Goal: Task Accomplishment & Management: Manage account settings

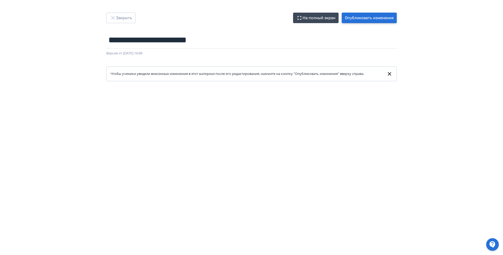
click at [377, 17] on button "Опубликовать изменения" at bounding box center [369, 18] width 55 height 11
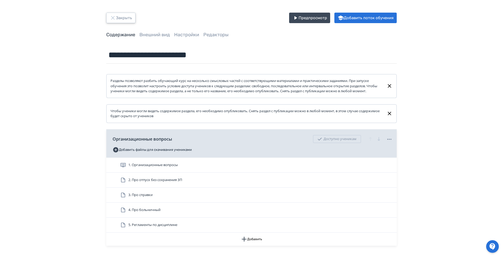
click at [112, 19] on icon "button" at bounding box center [113, 18] width 6 height 6
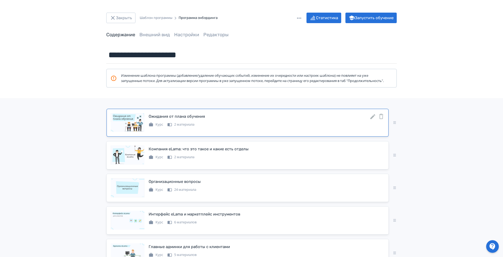
click at [372, 119] on icon at bounding box center [373, 116] width 5 height 5
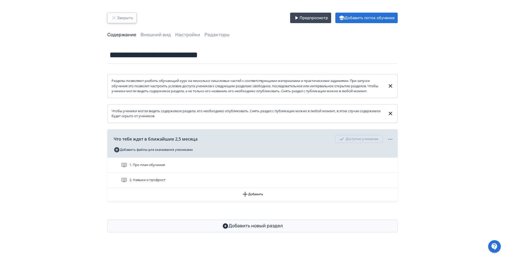
click at [112, 14] on button "Закрыть" at bounding box center [121, 18] width 29 height 11
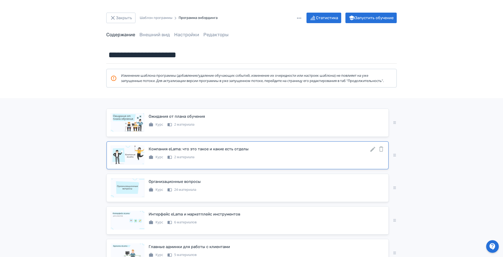
click at [204, 160] on div "Курс 2 материала" at bounding box center [267, 157] width 236 height 6
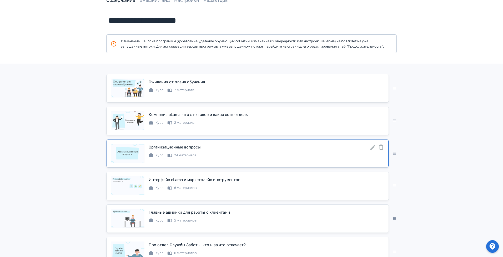
scroll to position [39, 0]
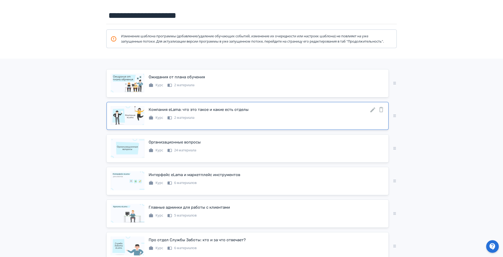
click at [372, 113] on icon at bounding box center [373, 110] width 5 height 5
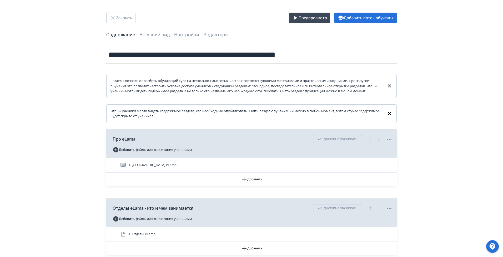
click at [114, 11] on div "**********" at bounding box center [251, 149] width 503 height 299
click at [116, 15] on icon "button" at bounding box center [113, 18] width 6 height 6
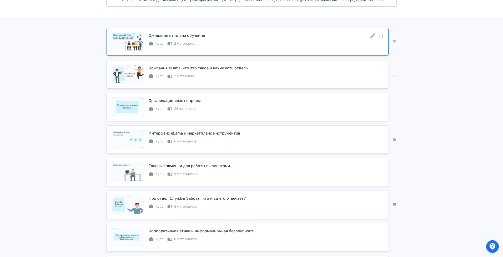
scroll to position [39, 0]
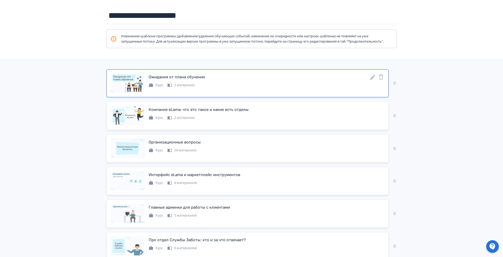
click at [370, 81] on icon at bounding box center [373, 77] width 6 height 6
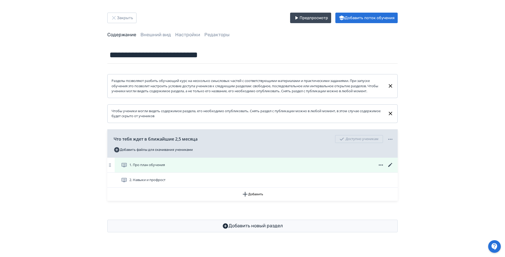
click at [216, 168] on div "1. Про план обучения" at bounding box center [257, 165] width 273 height 6
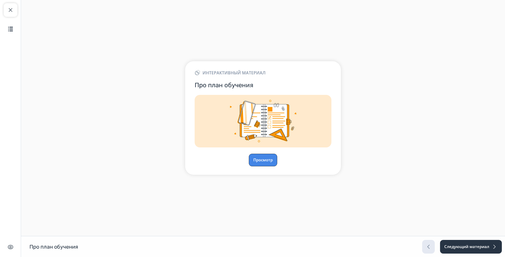
click at [267, 162] on button "Просмотр" at bounding box center [263, 160] width 28 height 13
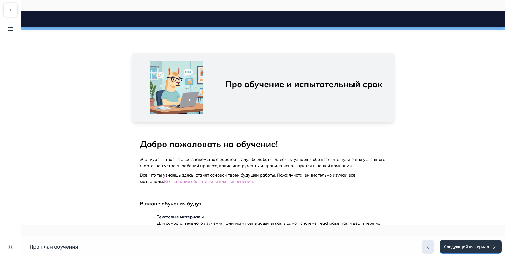
click at [461, 245] on button "Следующий материал" at bounding box center [471, 247] width 62 height 14
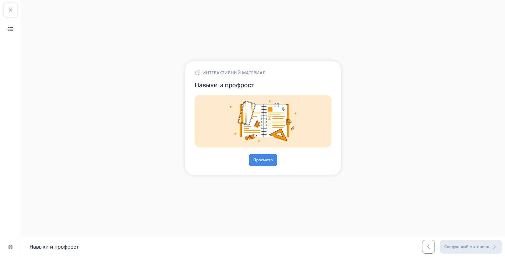
click at [270, 163] on button "Просмотр" at bounding box center [263, 160] width 28 height 13
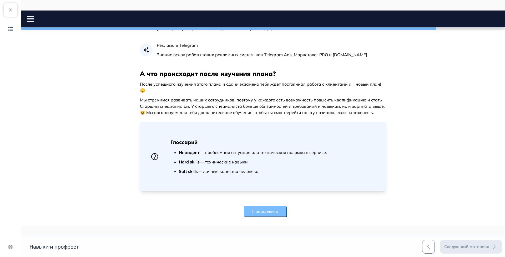
scroll to position [666, 0]
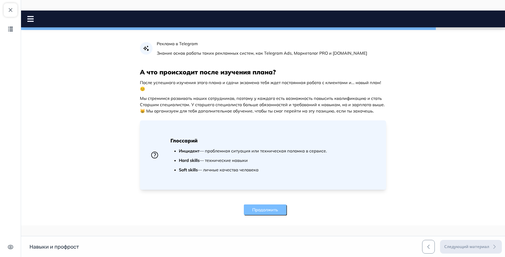
click at [262, 205] on button "Продолжить" at bounding box center [265, 210] width 43 height 11
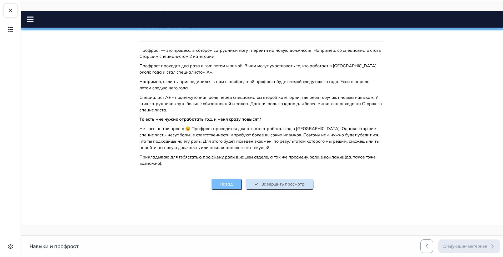
scroll to position [62, 0]
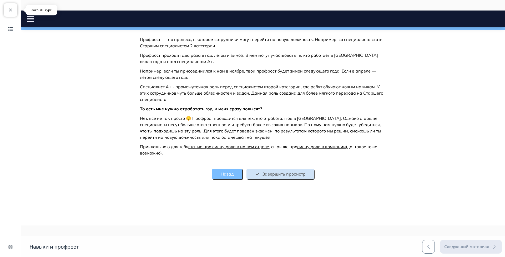
click at [6, 13] on button "Закрыть курс" at bounding box center [11, 10] width 14 height 14
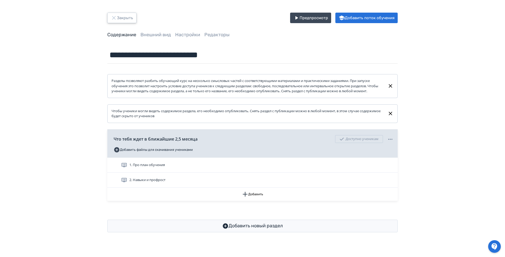
click at [123, 16] on button "Закрыть" at bounding box center [121, 18] width 29 height 11
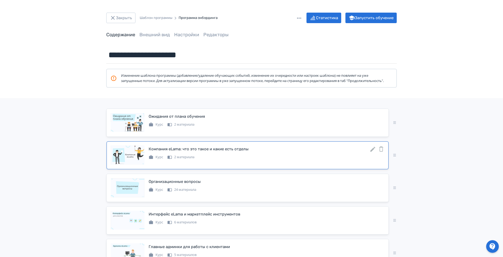
click at [238, 158] on div "Компания eLama: что это такое и какие есть отделы Курс 2 материала" at bounding box center [267, 153] width 236 height 14
click at [372, 152] on icon at bounding box center [373, 149] width 5 height 5
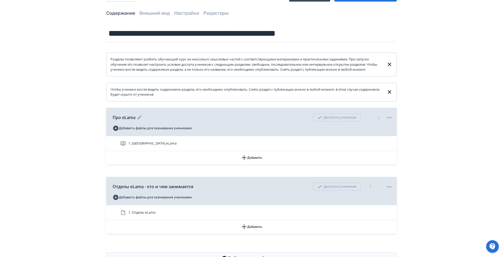
scroll to position [47, 0]
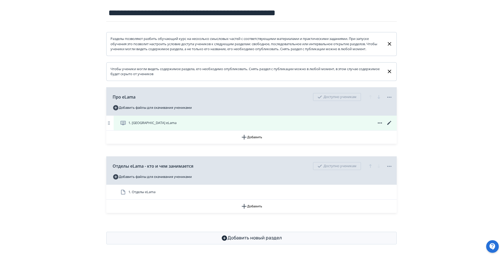
click at [391, 122] on icon at bounding box center [389, 123] width 6 height 6
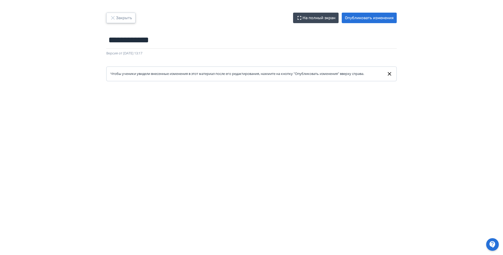
click at [123, 17] on button "Закрыть" at bounding box center [120, 18] width 29 height 11
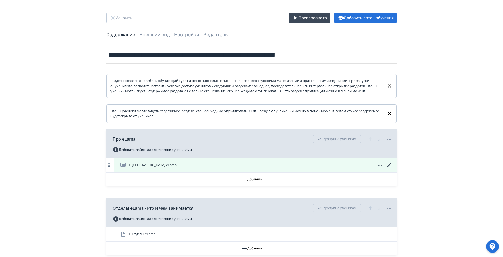
click at [203, 168] on div "1. [GEOGRAPHIC_DATA] eLama" at bounding box center [256, 165] width 273 height 6
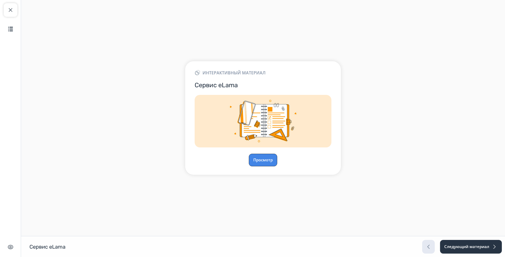
click at [269, 162] on button "Просмотр" at bounding box center [263, 160] width 28 height 13
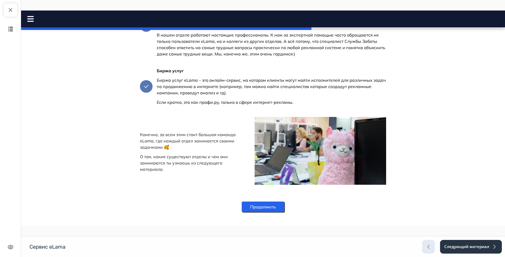
scroll to position [967, 0]
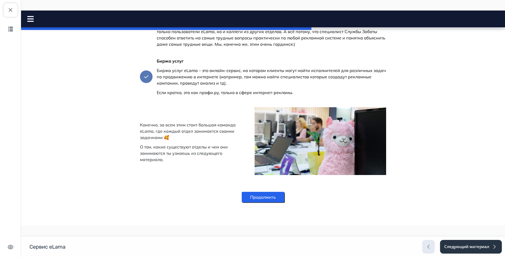
click at [272, 198] on button "Продолжить" at bounding box center [263, 197] width 43 height 11
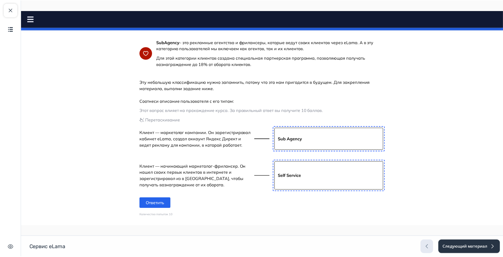
scroll to position [142, 0]
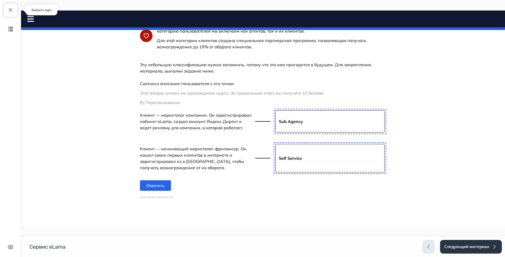
click at [13, 13] on span "button" at bounding box center [10, 10] width 6 height 6
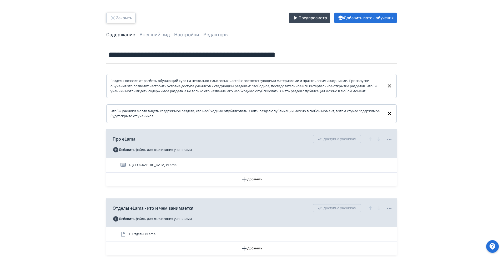
click at [124, 20] on button "Закрыть" at bounding box center [120, 18] width 29 height 11
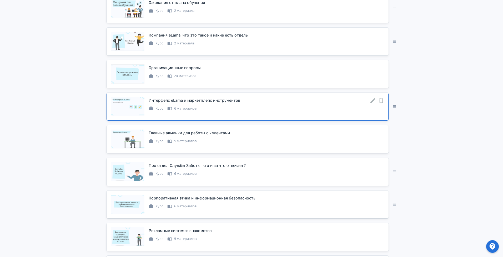
scroll to position [118, 0]
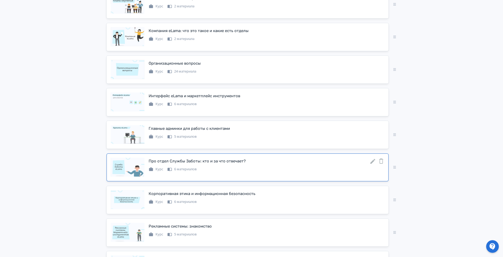
click at [372, 165] on icon at bounding box center [373, 161] width 6 height 6
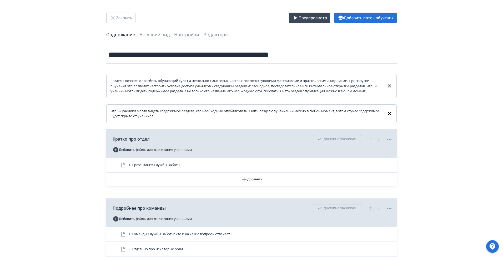
scroll to position [39, 0]
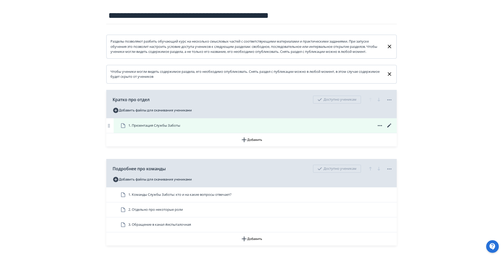
click at [276, 124] on div "1. Презентация Службы Заботы" at bounding box center [255, 125] width 283 height 15
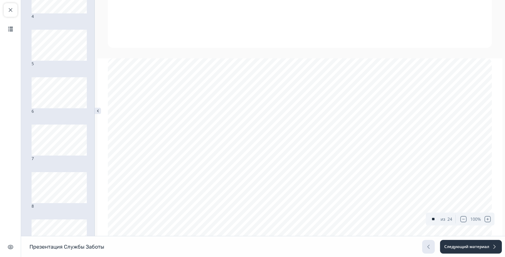
type input "**"
click at [10, 9] on span "button" at bounding box center [10, 10] width 6 height 6
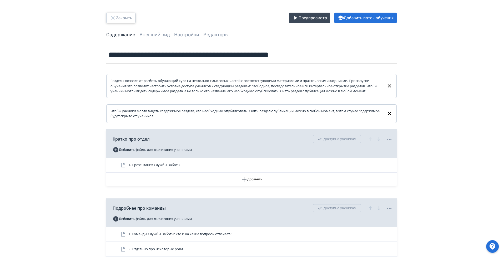
click at [121, 13] on button "Закрыть" at bounding box center [120, 18] width 29 height 11
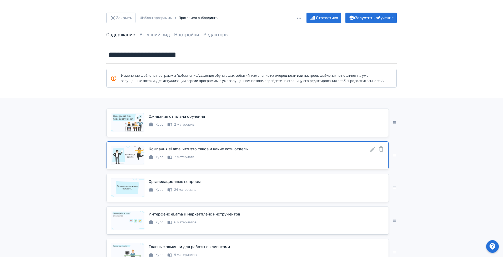
click at [225, 158] on div "Компания eLama: что это такое и какие есть отделы Курс 2 материала" at bounding box center [267, 153] width 236 height 14
click at [222, 152] on div "Компания eLama: что это такое и какие есть отделы" at bounding box center [199, 149] width 100 height 6
click at [372, 152] on icon at bounding box center [373, 149] width 5 height 5
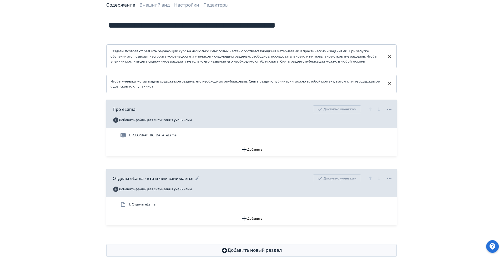
scroll to position [47, 0]
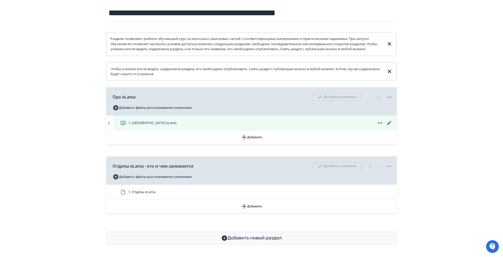
click at [247, 123] on div "1. [GEOGRAPHIC_DATA] eLama" at bounding box center [256, 123] width 273 height 6
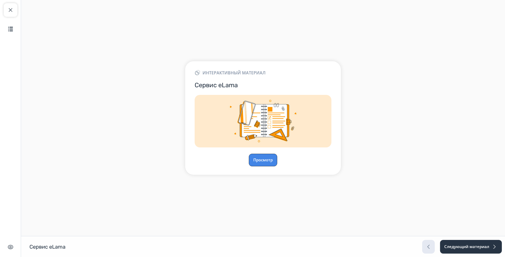
click at [258, 161] on button "Просмотр" at bounding box center [263, 160] width 28 height 13
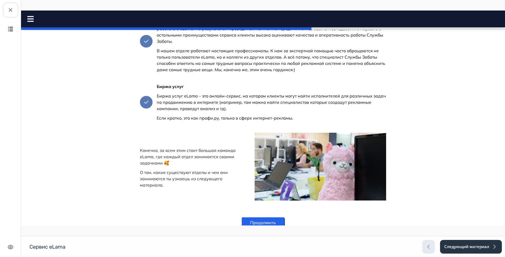
scroll to position [967, 0]
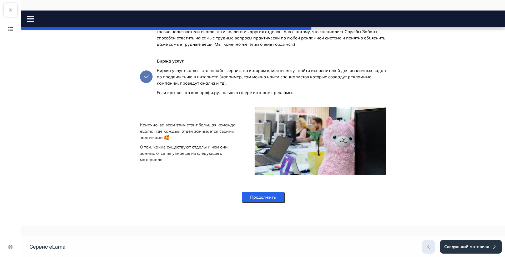
click at [273, 198] on button "Продолжить" at bounding box center [263, 197] width 43 height 11
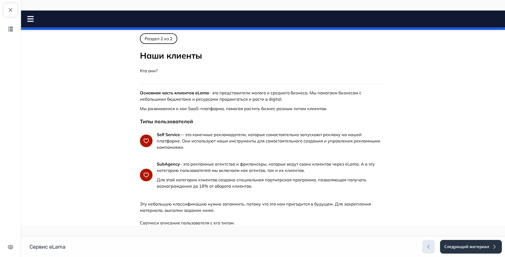
scroll to position [142, 0]
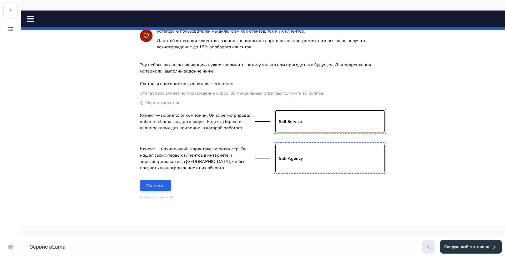
click at [156, 186] on button "Ответить" at bounding box center [155, 186] width 31 height 11
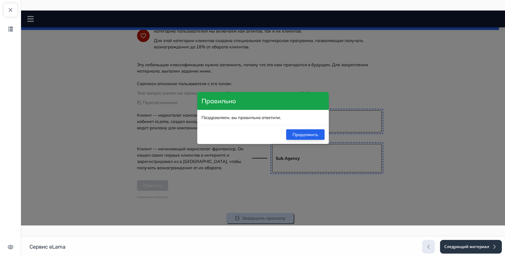
click at [299, 135] on button "Продолжить" at bounding box center [305, 134] width 38 height 11
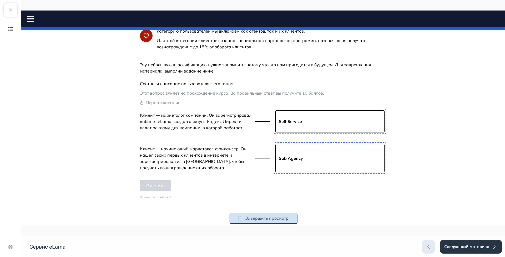
click at [274, 219] on button "Завершить просмотр" at bounding box center [263, 218] width 68 height 11
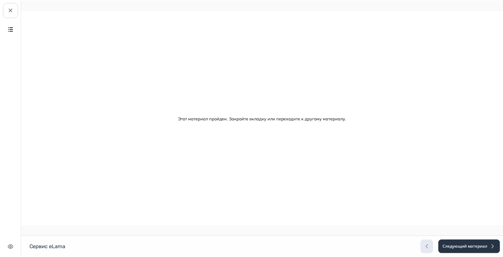
scroll to position [0, 0]
click at [8, 13] on button "Закрыть курс" at bounding box center [11, 10] width 14 height 14
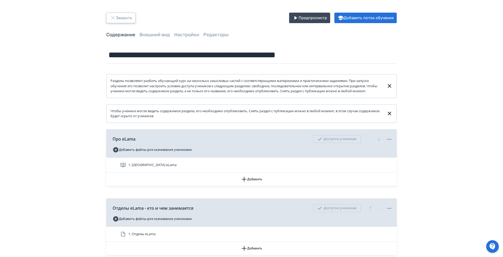
click at [119, 20] on button "Закрыть" at bounding box center [120, 18] width 29 height 11
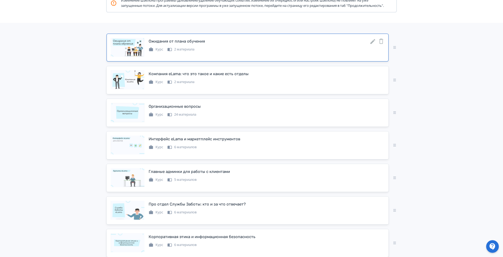
scroll to position [118, 0]
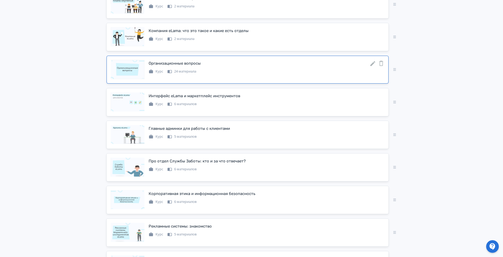
click at [197, 67] on div "Организационные вопросы" at bounding box center [175, 64] width 52 height 6
click at [371, 67] on icon at bounding box center [373, 64] width 6 height 6
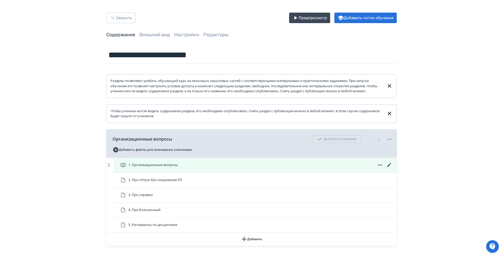
click at [389, 167] on icon at bounding box center [389, 165] width 6 height 6
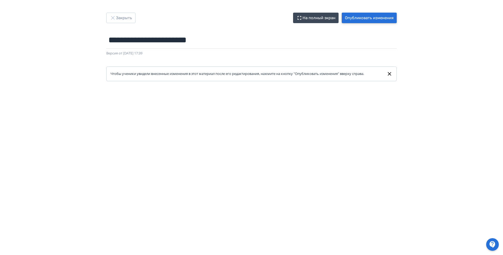
click at [377, 21] on button "Опубликовать изменения" at bounding box center [369, 18] width 55 height 11
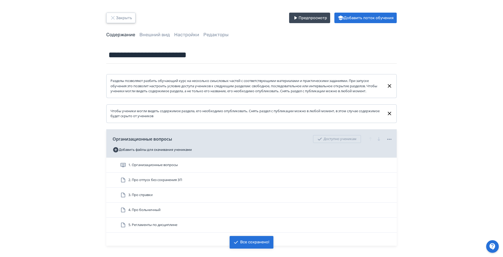
click at [121, 15] on button "Закрыть" at bounding box center [120, 18] width 29 height 11
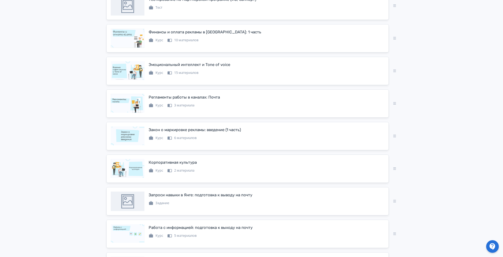
scroll to position [381, 0]
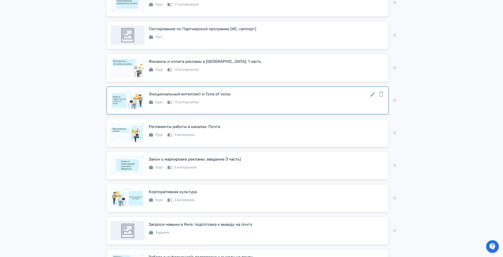
click at [373, 97] on icon at bounding box center [373, 94] width 5 height 5
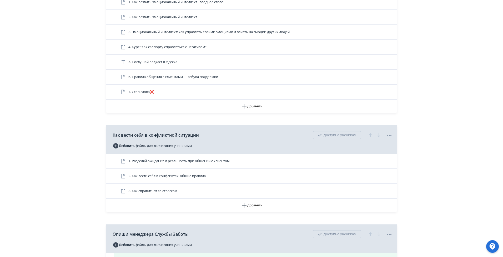
scroll to position [249, 0]
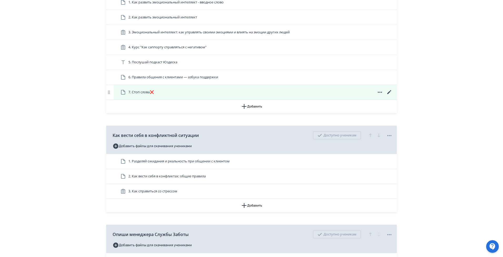
click at [202, 96] on div "7. Стоп слова❌" at bounding box center [256, 92] width 273 height 6
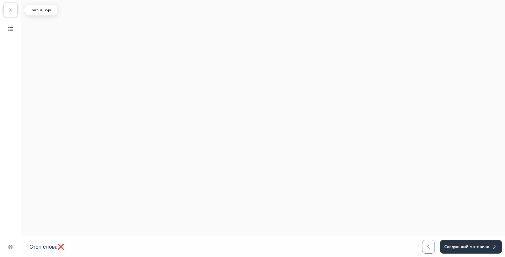
click at [11, 8] on span "button" at bounding box center [10, 10] width 6 height 6
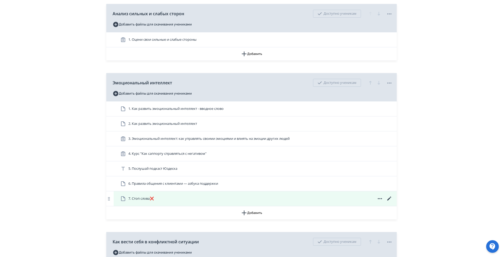
scroll to position [158, 0]
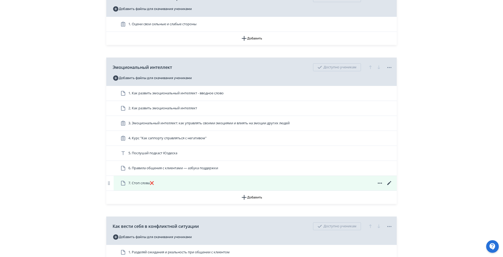
click at [389, 185] on icon at bounding box center [389, 183] width 4 height 4
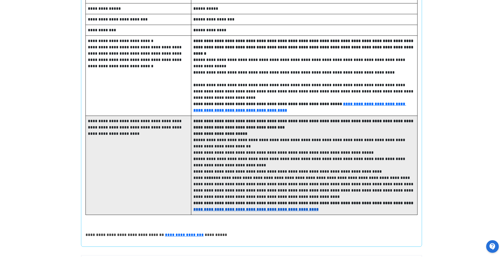
scroll to position [356, 0]
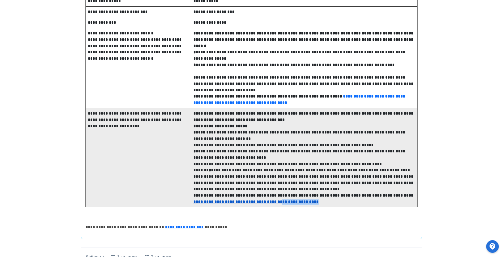
drag, startPoint x: 379, startPoint y: 193, endPoint x: 336, endPoint y: 193, distance: 42.6
click at [336, 193] on p "**********" at bounding box center [304, 199] width 222 height 13
click at [280, 200] on strong "**********" at bounding box center [236, 202] width 87 height 4
drag, startPoint x: 317, startPoint y: 192, endPoint x: 231, endPoint y: 194, distance: 86.6
click at [231, 194] on p "**********" at bounding box center [304, 199] width 222 height 13
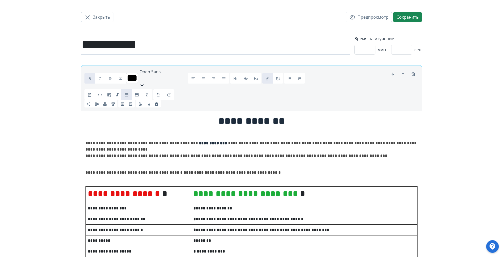
scroll to position [0, 0]
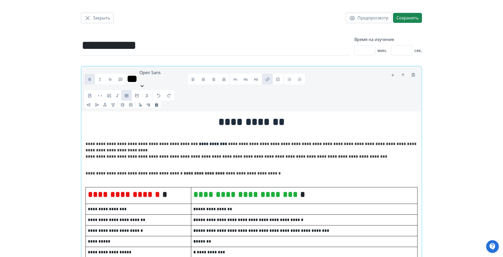
click at [270, 76] on span "button" at bounding box center [267, 78] width 5 height 5
click at [399, 20] on button "Сохранить" at bounding box center [407, 18] width 29 height 10
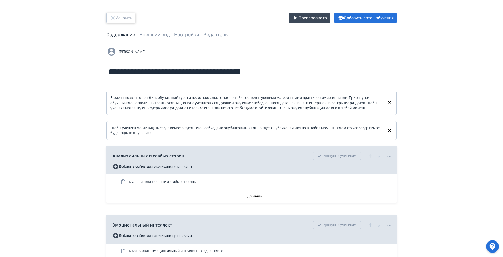
click at [123, 19] on button "Закрыть" at bounding box center [120, 18] width 29 height 11
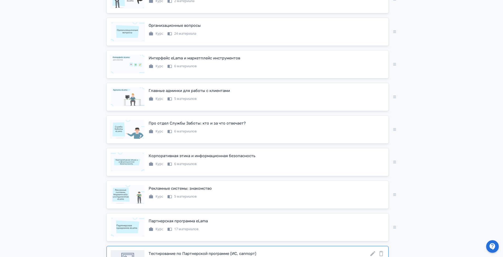
scroll to position [197, 0]
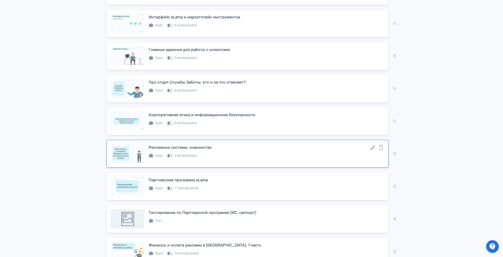
click at [371, 151] on icon at bounding box center [373, 148] width 6 height 6
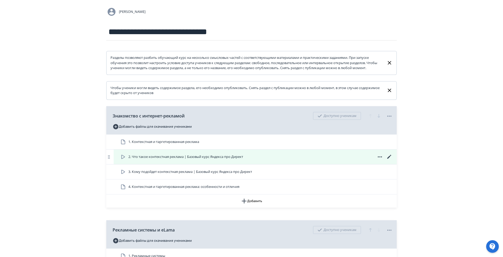
scroll to position [79, 0]
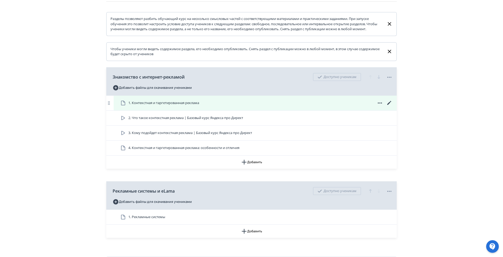
click at [211, 111] on div "1. Контекстная и таргетированная реклама" at bounding box center [255, 103] width 283 height 15
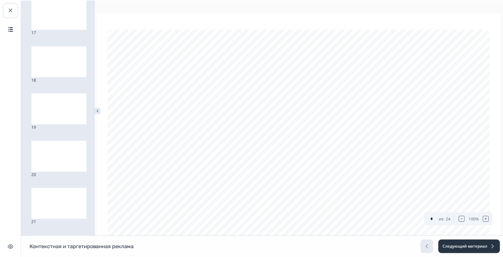
scroll to position [609, 0]
click at [11, 9] on span "button" at bounding box center [10, 10] width 6 height 6
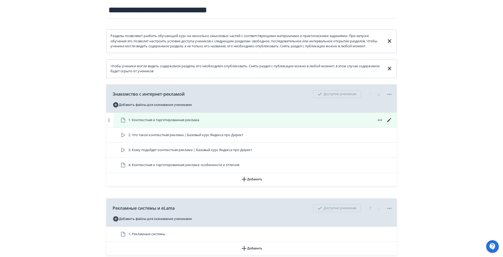
scroll to position [79, 0]
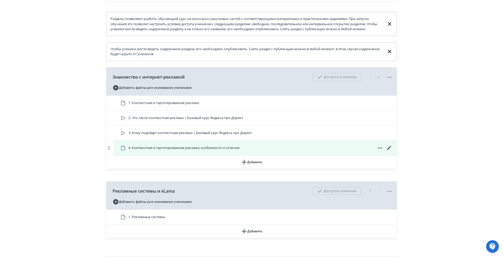
click at [171, 151] on span "4. Контекстная и таргетированная реклама: особенности и отличия" at bounding box center [181, 148] width 122 height 6
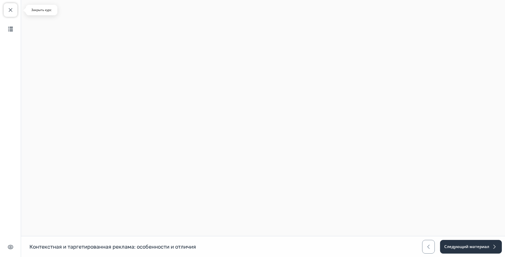
click at [13, 12] on span "button" at bounding box center [10, 10] width 6 height 6
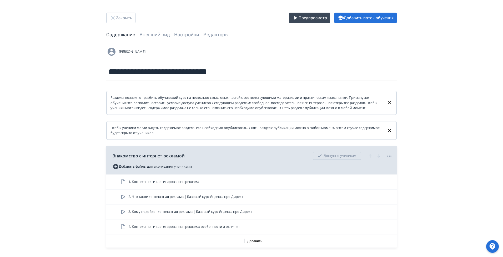
click at [469, 191] on div "**********" at bounding box center [251, 180] width 503 height 361
click at [126, 18] on button "Закрыть" at bounding box center [120, 18] width 29 height 11
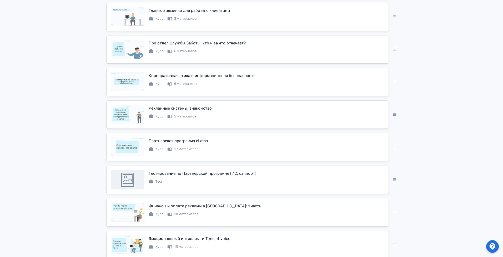
scroll to position [237, 0]
click at [372, 111] on icon at bounding box center [373, 108] width 5 height 5
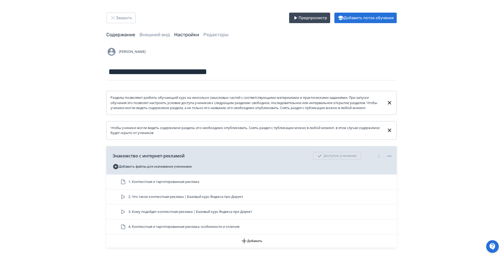
click at [190, 37] on link "Настройки" at bounding box center [186, 35] width 25 height 6
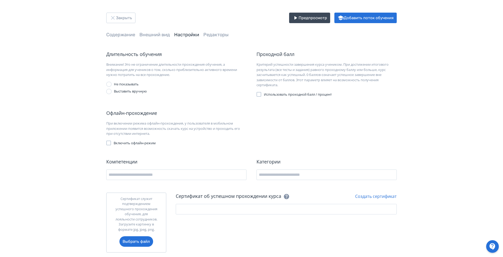
scroll to position [8, 0]
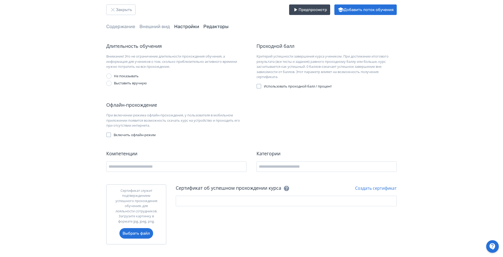
click at [216, 27] on link "Редакторы" at bounding box center [215, 27] width 25 height 6
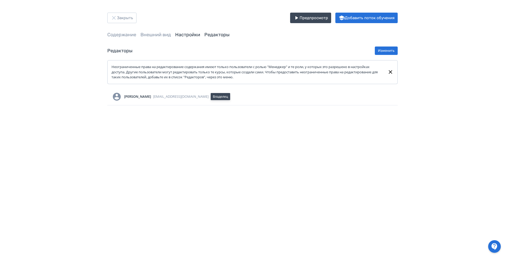
click at [189, 34] on link "Настройки" at bounding box center [187, 35] width 25 height 6
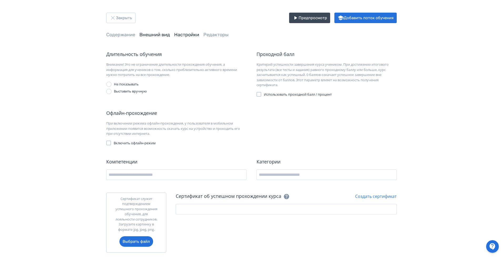
click at [162, 37] on link "Внешний вид" at bounding box center [154, 35] width 31 height 6
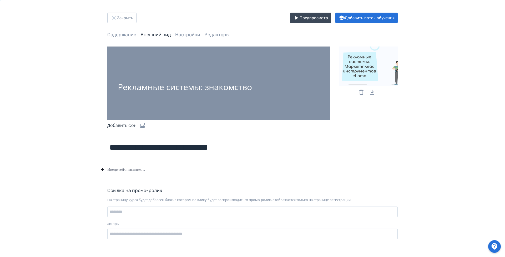
click at [187, 31] on div "**********" at bounding box center [253, 128] width 316 height 231
click at [186, 41] on div "**********" at bounding box center [253, 128] width 316 height 231
click at [187, 36] on link "Настройки" at bounding box center [187, 35] width 25 height 6
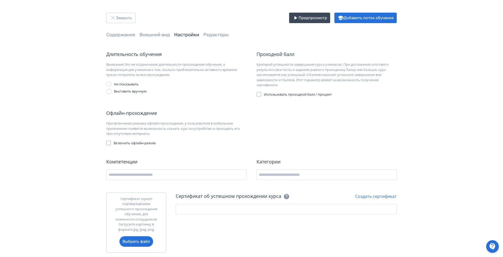
scroll to position [8, 0]
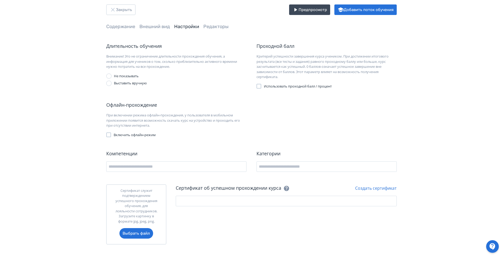
click at [117, 23] on span "Содержание" at bounding box center [120, 26] width 29 height 7
click at [126, 12] on button "Закрыть" at bounding box center [120, 9] width 29 height 11
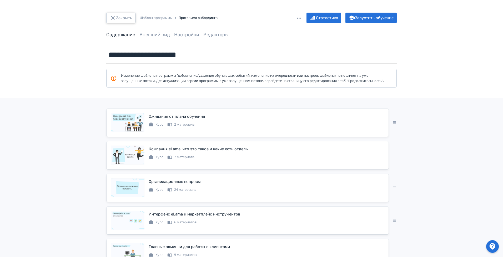
click at [120, 14] on button "Закрыть" at bounding box center [120, 18] width 29 height 11
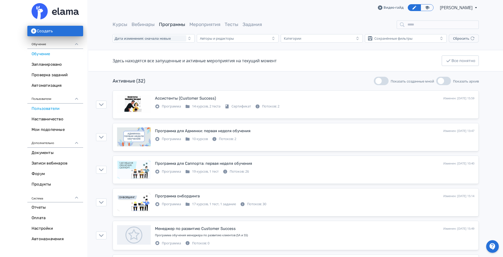
click at [57, 111] on link "Пользователи" at bounding box center [55, 109] width 56 height 11
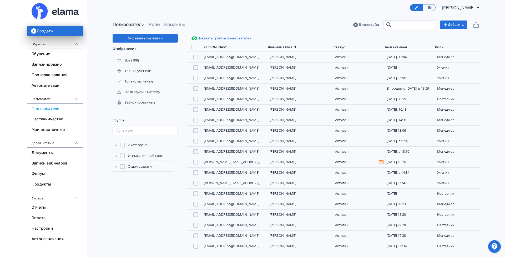
click at [397, 24] on input "search" at bounding box center [409, 25] width 53 height 8
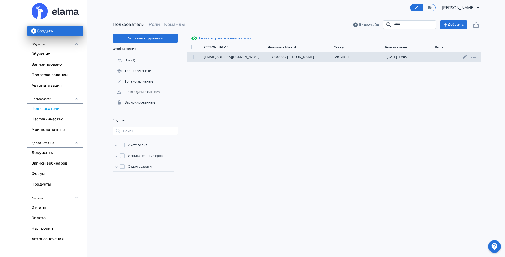
type input "*****"
click at [306, 55] on div "Скоморох [PERSON_NAME]" at bounding box center [299, 57] width 59 height 4
click at [293, 56] on link "Скоморох [PERSON_NAME]" at bounding box center [292, 56] width 44 height 5
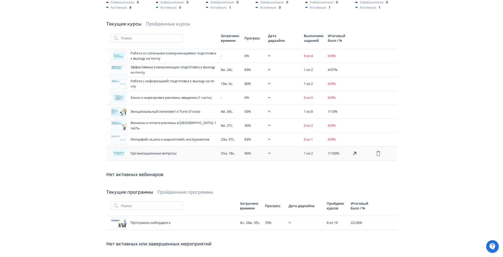
scroll to position [123, 0]
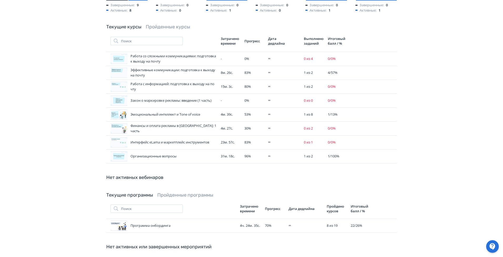
click at [182, 23] on div "Скоморох [PERSON_NAME] Скачать отчет Заблокировать Email: [EMAIL_ADDRESS][DOMAI…" at bounding box center [252, 143] width 316 height 440
click at [183, 26] on link "Пройденные курсы" at bounding box center [168, 27] width 44 height 6
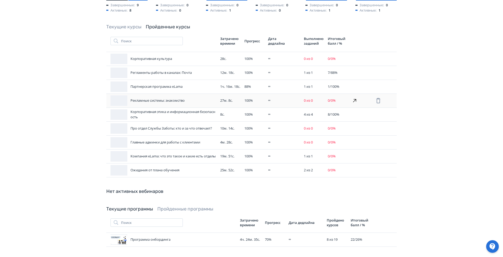
click at [183, 101] on div "Рекламные системы: знакомство" at bounding box center [164, 101] width 106 height 11
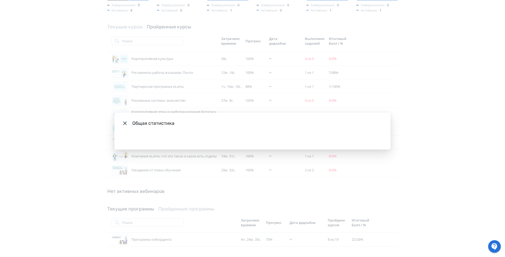
click at [183, 101] on div "Общая статистика" at bounding box center [252, 128] width 505 height 257
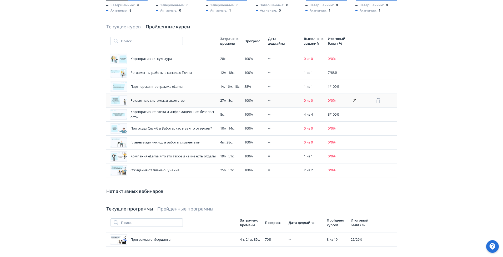
click at [325, 102] on td "0 из 0" at bounding box center [314, 101] width 24 height 14
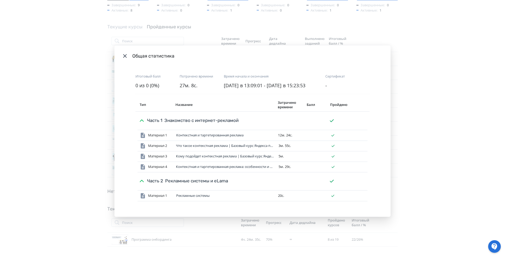
click at [418, 127] on div "Общая статистика Итоговый балл 0 из 0 (0%) Потрачено времени 27м. 8с. Время нач…" at bounding box center [252, 128] width 505 height 257
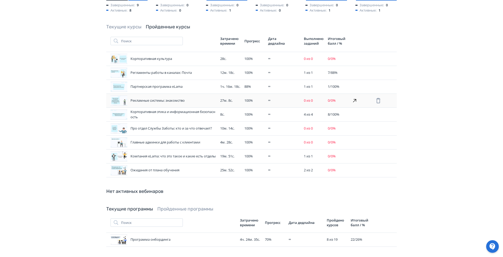
click at [365, 101] on td at bounding box center [361, 101] width 24 height 14
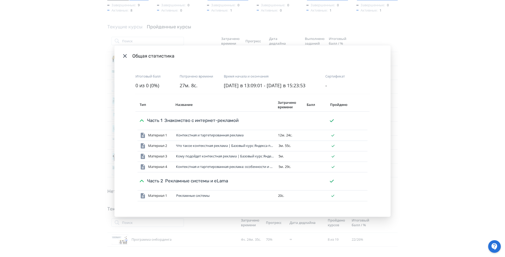
click at [143, 184] on icon "Modal" at bounding box center [142, 181] width 6 height 6
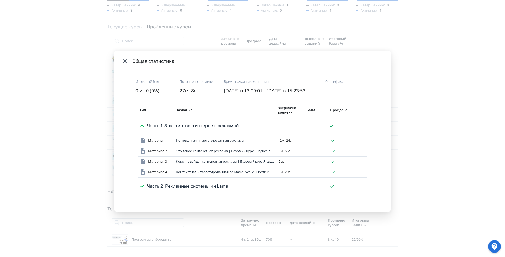
click at [143, 189] on icon "Modal" at bounding box center [142, 186] width 6 height 6
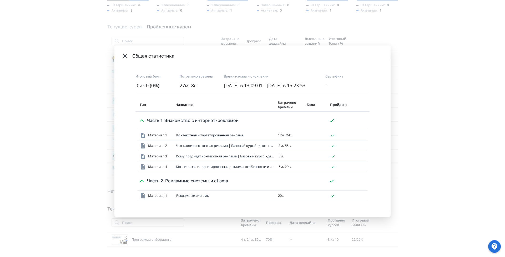
click at [122, 51] on header "Общая статистика" at bounding box center [252, 56] width 276 height 21
click at [128, 53] on icon "Modal" at bounding box center [125, 56] width 6 height 6
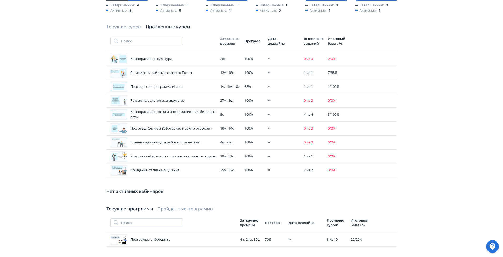
click at [497, 246] on div at bounding box center [492, 247] width 13 height 13
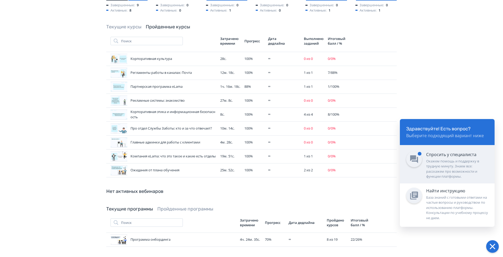
click at [461, 169] on div "Окажем помощь и поддержку в трудную минуту. Знаем все: расскажем про возможност…" at bounding box center [457, 169] width 62 height 21
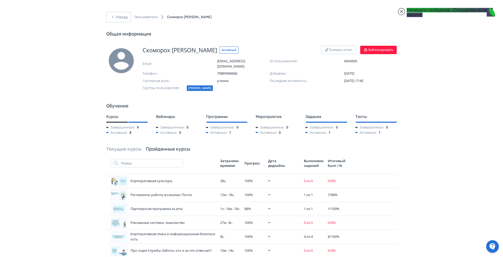
scroll to position [0, 0]
drag, startPoint x: 231, startPoint y: 69, endPoint x: 216, endPoint y: 62, distance: 16.4
click at [215, 62] on div "Email: [EMAIL_ADDRESS][DOMAIN_NAME]" at bounding box center [206, 64] width 127 height 10
copy span "[EMAIL_ADDRESS][DOMAIN_NAME]"
click at [0, 0] on lt-div at bounding box center [0, 0] width 0 height 0
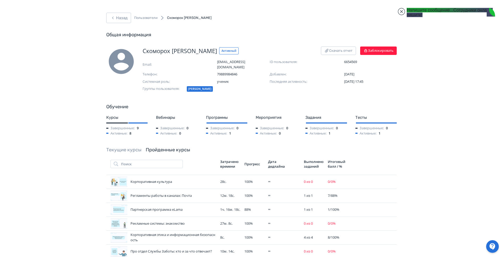
click at [475, 242] on body "React App Назад Пользователи Скоморох [PERSON_NAME] информация Скоморох [PERSON…" at bounding box center [251, 128] width 503 height 257
click at [0, 0] on lt-div at bounding box center [0, 0] width 0 height 0
paste textarea "**********"
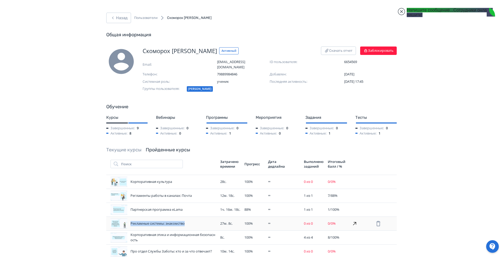
drag, startPoint x: 191, startPoint y: 223, endPoint x: 184, endPoint y: 223, distance: 6.6
click at [184, 223] on div "Рекламные системы: знакомство" at bounding box center [164, 224] width 106 height 11
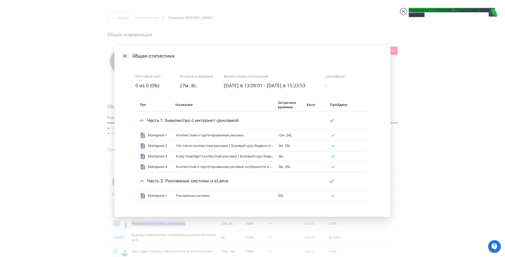
copy div "Рекламные системы: знакомство"
paste textarea "**********"
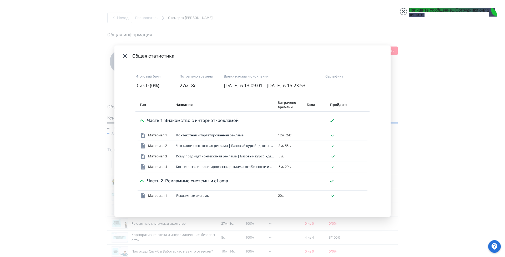
drag, startPoint x: 445, startPoint y: 245, endPoint x: 413, endPoint y: 230, distance: 35.1
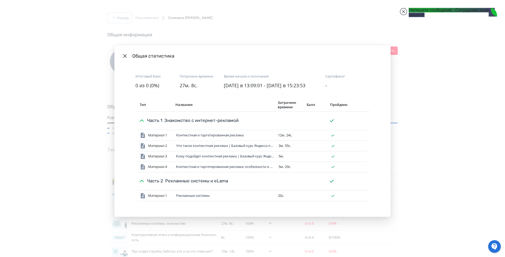
type textarea "**********"
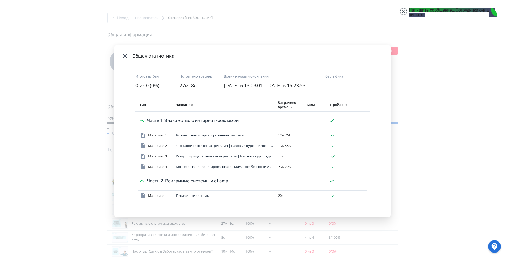
drag, startPoint x: 454, startPoint y: 243, endPoint x: 413, endPoint y: 234, distance: 42.0
drag, startPoint x: 413, startPoint y: 234, endPoint x: 404, endPoint y: 164, distance: 70.0
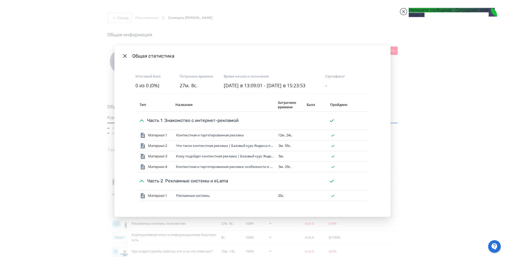
click at [404, 160] on div "Общая статистика Итоговый балл 0 из 0 (0%) Потрачено времени 27м. 8с. Время нач…" at bounding box center [252, 128] width 505 height 257
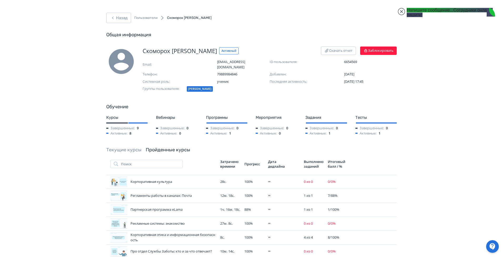
drag, startPoint x: 447, startPoint y: 244, endPoint x: 411, endPoint y: 236, distance: 37.4
type textarea "**********"
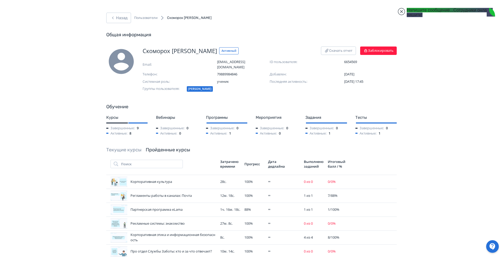
click at [44, 114] on div "Назад Пользователи Скоморох [PERSON_NAME] Общая информация Скоморох [PERSON_NAM…" at bounding box center [251, 256] width 503 height 513
click at [329, 25] on header "Назад Пользователи Скоморох [PERSON_NAME] информация" at bounding box center [251, 26] width 291 height 26
click at [496, 8] on div "Назад Пользователи Скоморох [PERSON_NAME] Общая информация Скоморох [PERSON_NAM…" at bounding box center [251, 256] width 503 height 513
click at [116, 20] on button "Назад" at bounding box center [118, 18] width 25 height 11
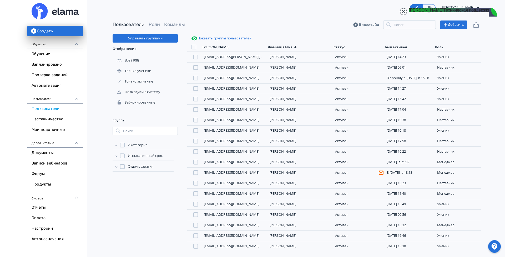
drag, startPoint x: 45, startPoint y: 55, endPoint x: 402, endPoint y: 159, distance: 371.6
click at [46, 55] on link "Обучение" at bounding box center [55, 54] width 56 height 11
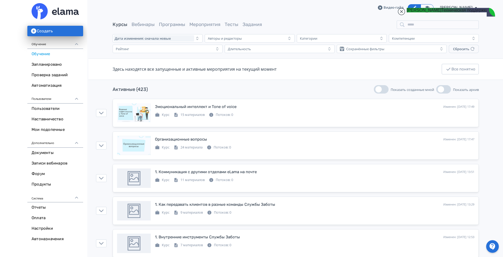
click at [496, 6] on div "Видео-гайд [PERSON_NAME] PRO Повысьте эффективность платформы при помощи дополн…" at bounding box center [295, 7] width 415 height 15
click at [402, 11] on jdiv at bounding box center [401, 11] width 7 height 7
click at [401, 10] on jdiv at bounding box center [401, 11] width 7 height 7
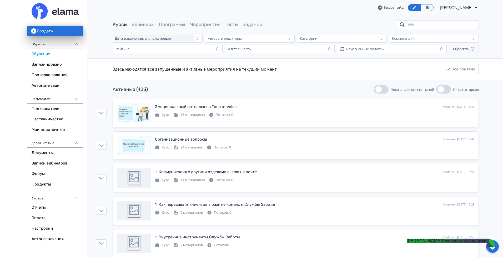
click at [407, 23] on input "search" at bounding box center [438, 25] width 82 height 8
click at [411, 26] on input "search" at bounding box center [438, 25] width 82 height 8
type input "*"
click at [171, 24] on link "Программы" at bounding box center [172, 25] width 26 height 6
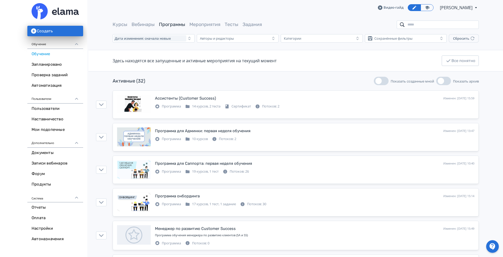
click at [430, 28] on input "search" at bounding box center [438, 25] width 82 height 8
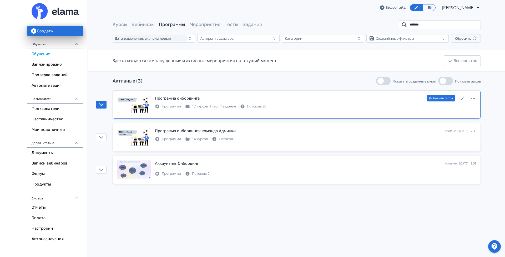
type input "*******"
click at [464, 96] on icon at bounding box center [463, 99] width 6 height 6
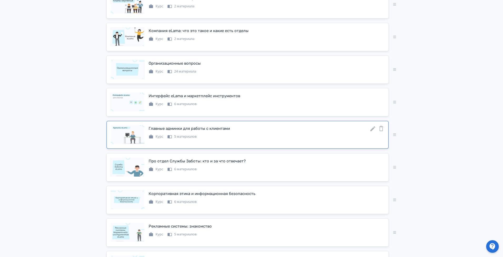
scroll to position [158, 0]
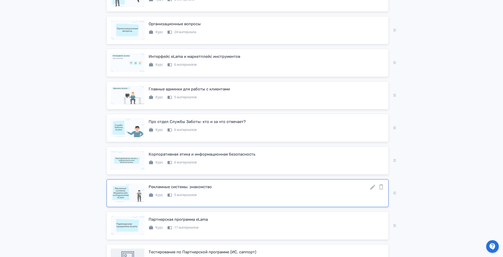
click at [373, 191] on icon at bounding box center [373, 187] width 6 height 6
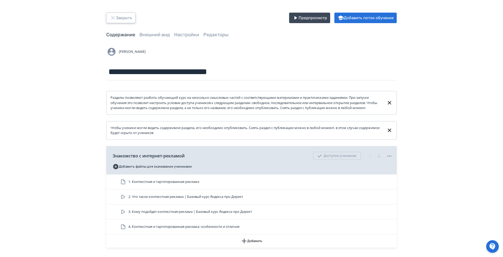
click at [108, 19] on button "Закрыть" at bounding box center [120, 18] width 29 height 11
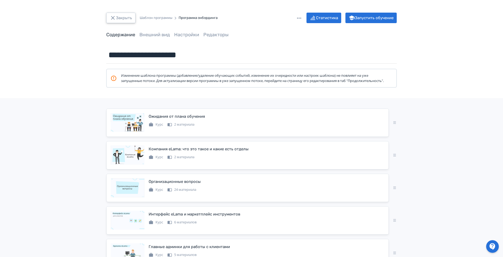
click at [120, 18] on button "Закрыть" at bounding box center [120, 18] width 29 height 11
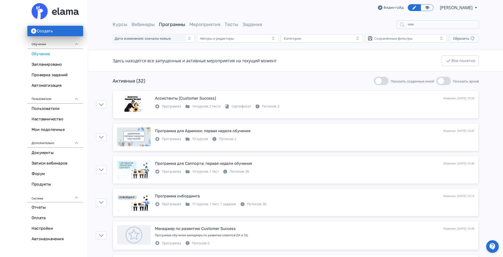
click at [492, 246] on div at bounding box center [492, 247] width 13 height 13
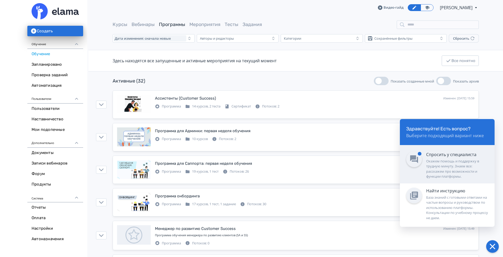
click at [446, 160] on div "Окажем помощь и поддержку в трудную минуту. Знаем все: расскажем про возможност…" at bounding box center [457, 169] width 62 height 21
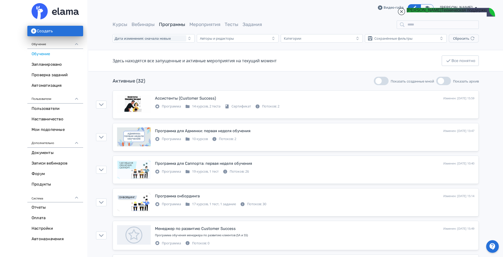
scroll to position [1521, 0]
type textarea "*"
type textarea "**********"
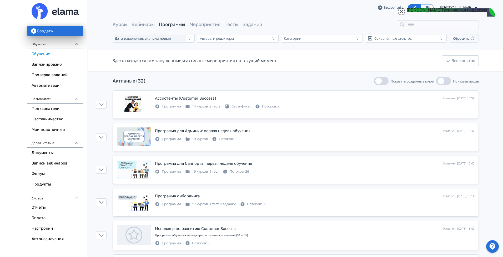
click at [401, 12] on jdiv at bounding box center [401, 11] width 7 height 7
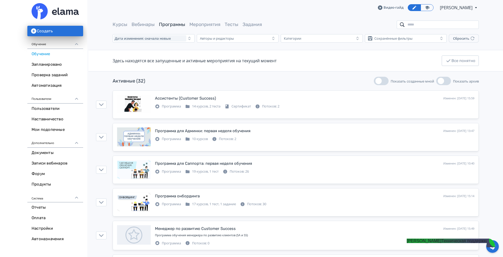
click at [421, 25] on input "search" at bounding box center [438, 25] width 82 height 8
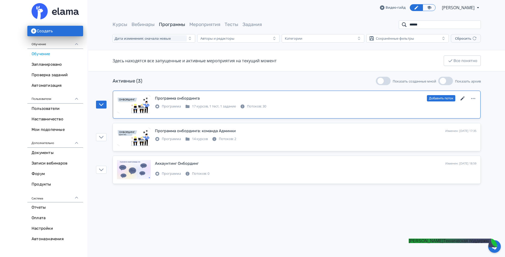
type input "******"
click at [465, 97] on icon at bounding box center [463, 99] width 6 height 6
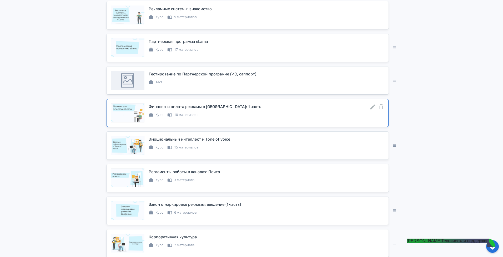
scroll to position [355, 0]
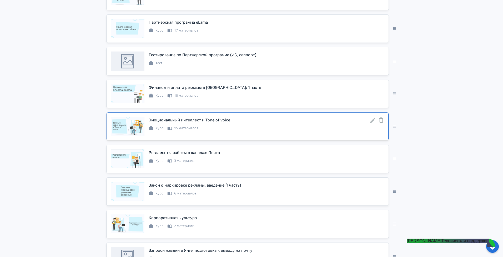
click at [373, 123] on icon at bounding box center [373, 120] width 5 height 5
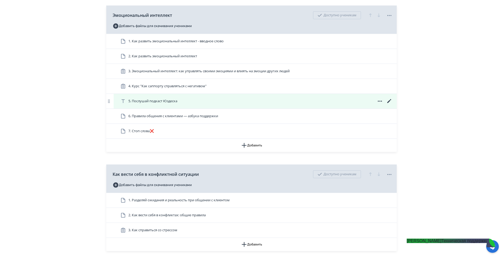
scroll to position [209, 0]
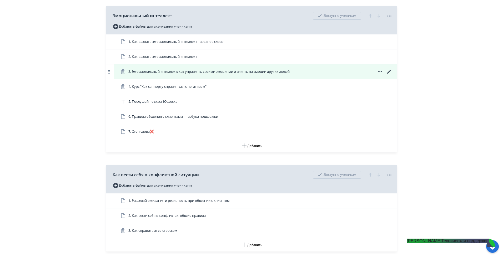
click at [210, 74] on span "3. Эмоциональный интеллект: как управлять своими эмоциями и влиять на эмоции др…" at bounding box center [208, 71] width 161 height 5
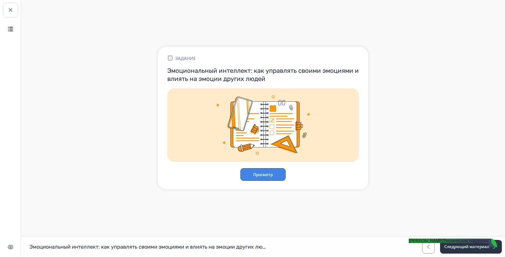
click at [248, 173] on button "Просмотр" at bounding box center [263, 174] width 45 height 13
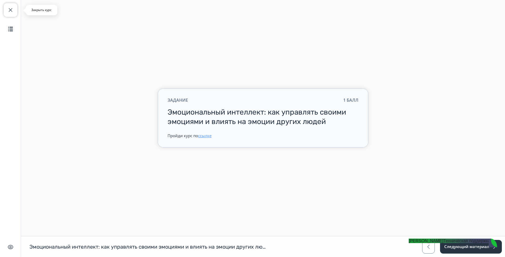
click at [16, 11] on button "Закрыть курс" at bounding box center [11, 10] width 14 height 14
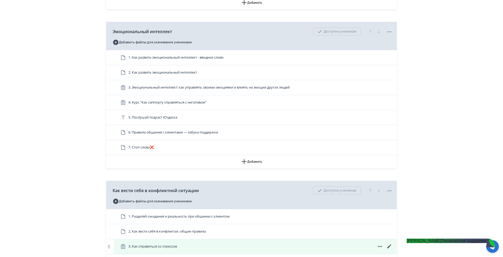
scroll to position [170, 0]
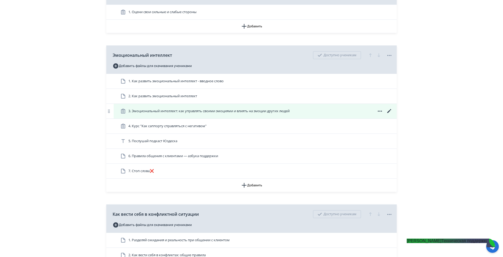
click at [392, 114] on icon at bounding box center [389, 111] width 6 height 6
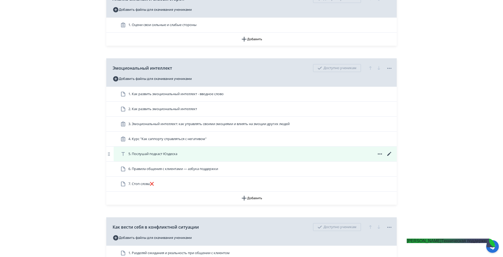
scroll to position [158, 0]
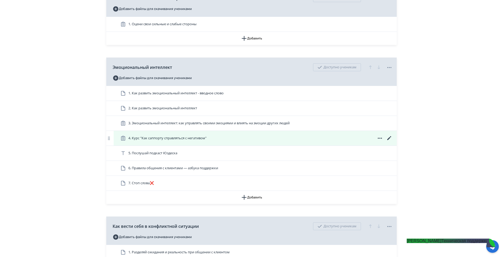
click at [203, 141] on span "4. Курс "Как саппорту справляться с негативом"" at bounding box center [167, 138] width 78 height 5
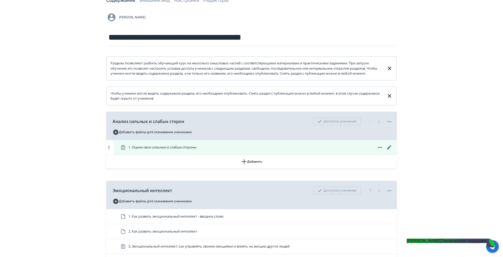
scroll to position [79, 0]
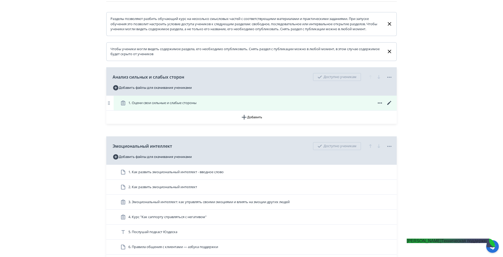
click at [182, 106] on span "1. Оцени свои сильные и слабые стороны" at bounding box center [162, 103] width 68 height 5
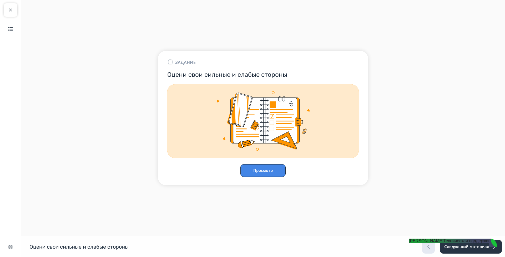
click at [263, 168] on button "Просмотр" at bounding box center [263, 170] width 45 height 13
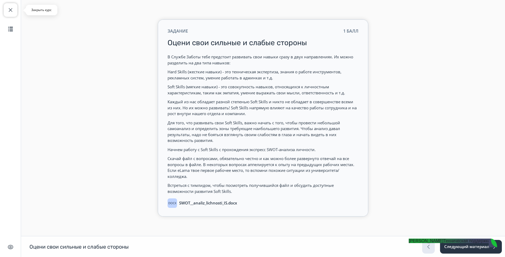
click at [7, 11] on button "Закрыть курс" at bounding box center [11, 10] width 14 height 14
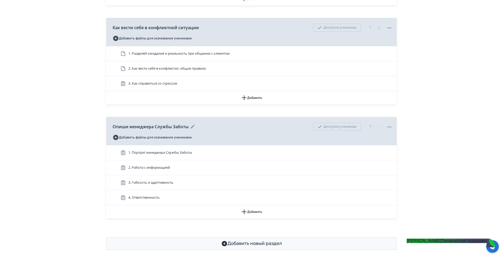
scroll to position [367, 0]
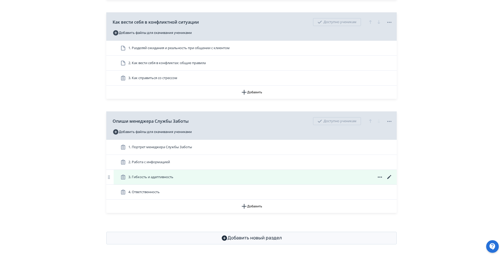
click at [202, 181] on div "3. Гибкость и адаптивность" at bounding box center [255, 177] width 283 height 15
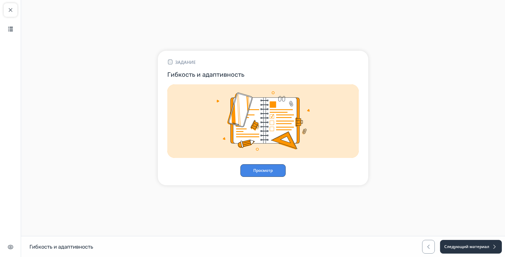
click at [262, 169] on button "Просмотр" at bounding box center [263, 170] width 45 height 13
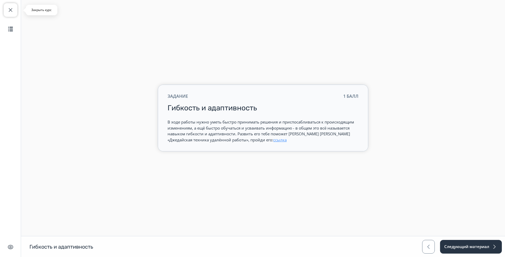
click at [13, 9] on span "button" at bounding box center [10, 10] width 6 height 6
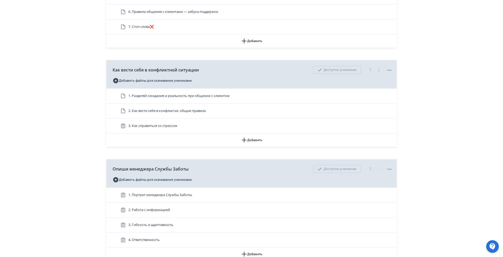
scroll to position [367, 0]
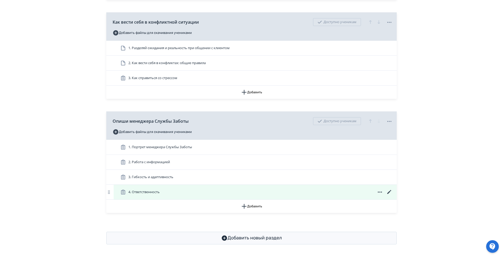
click at [184, 185] on div "3. Гибкость и адаптивность" at bounding box center [255, 177] width 283 height 15
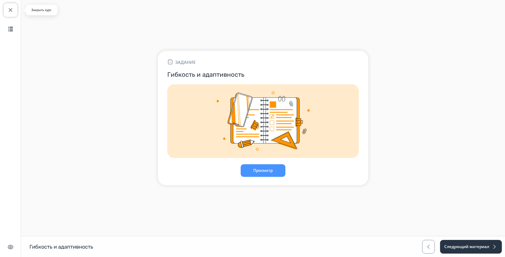
click at [7, 9] on button "Закрыть курс" at bounding box center [11, 10] width 14 height 14
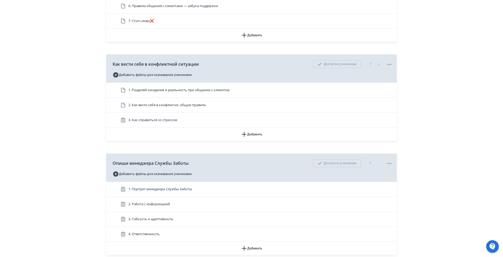
scroll to position [367, 0]
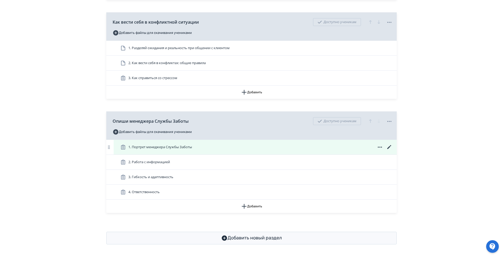
click at [163, 147] on span "1. Портрет менеджера Службы Заботы" at bounding box center [160, 147] width 64 height 5
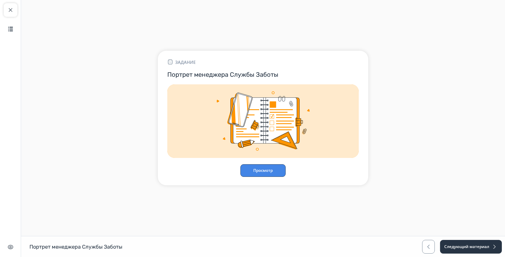
click at [253, 169] on button "Просмотр" at bounding box center [263, 170] width 45 height 13
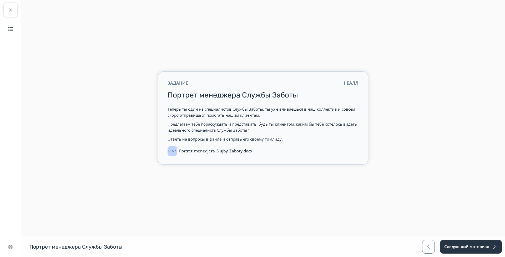
click at [17, 12] on div "Закрыть курс Содержание Скрыть интерфейс" at bounding box center [10, 128] width 21 height 257
click at [8, 11] on span "button" at bounding box center [10, 10] width 6 height 6
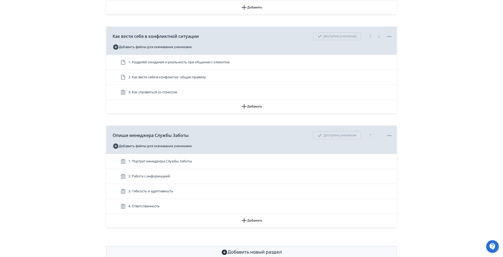
scroll to position [367, 0]
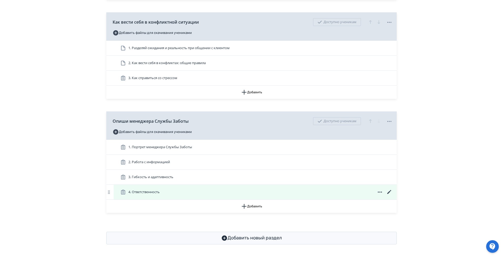
click at [169, 187] on div "4. Ответственность" at bounding box center [255, 192] width 283 height 15
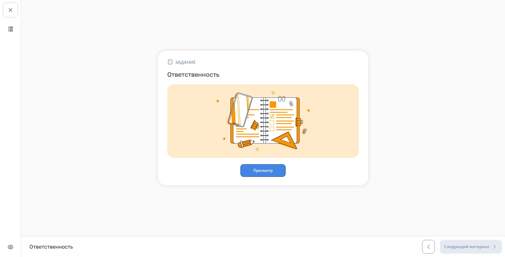
click at [243, 170] on button "Просмотр" at bounding box center [263, 170] width 45 height 13
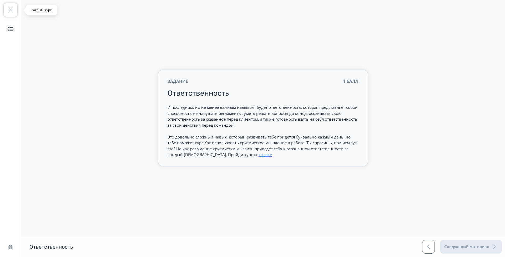
click at [16, 10] on button "Закрыть курс" at bounding box center [11, 10] width 14 height 14
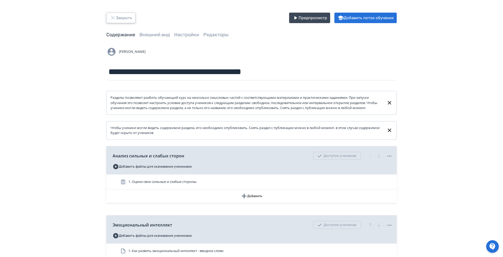
click at [128, 13] on button "Закрыть" at bounding box center [120, 18] width 29 height 11
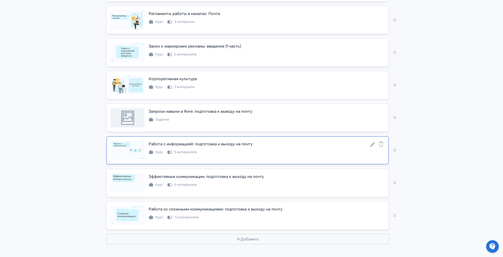
scroll to position [500, 0]
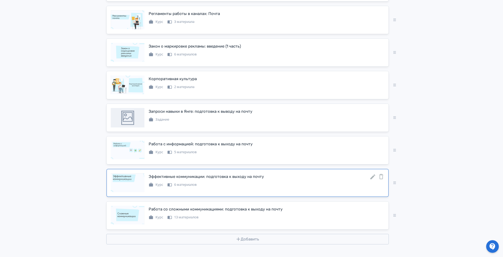
click at [372, 174] on icon at bounding box center [373, 177] width 6 height 6
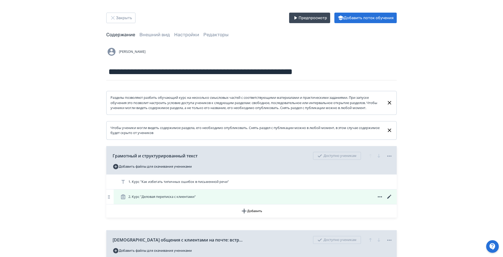
click at [390, 200] on icon at bounding box center [389, 197] width 6 height 6
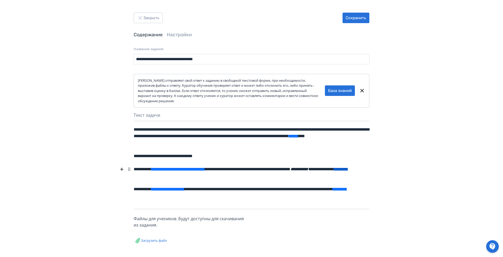
click at [334, 171] on link "********" at bounding box center [341, 169] width 14 height 4
select select "******"
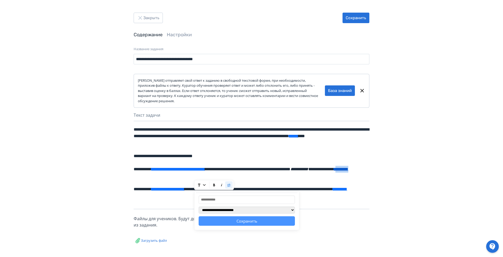
select select "******"
drag, startPoint x: 213, startPoint y: 177, endPoint x: 194, endPoint y: 177, distance: 19.5
click at [194, 177] on div "**********" at bounding box center [252, 172] width 236 height 17
select select "******"
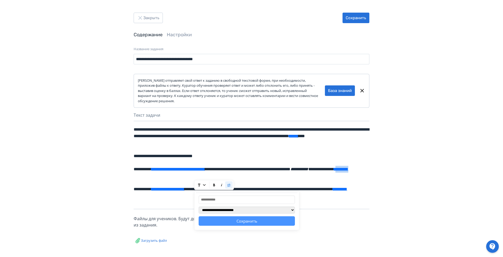
select select "******"
click at [273, 176] on div "**********" at bounding box center [252, 172] width 236 height 17
select select "******"
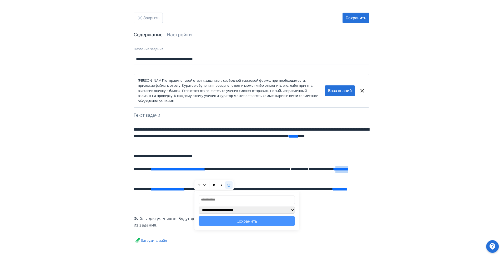
select select "******"
click at [183, 178] on div "**********" at bounding box center [252, 172] width 236 height 17
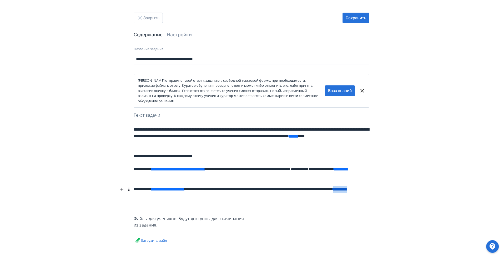
select select "******"
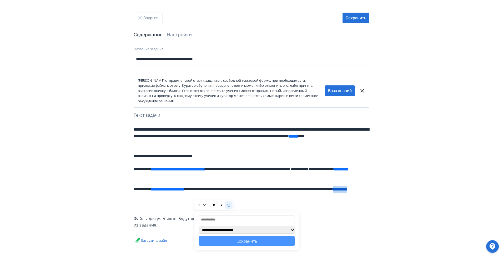
select select "******"
drag, startPoint x: 214, startPoint y: 197, endPoint x: 194, endPoint y: 197, distance: 20.0
click at [333, 191] on link "********" at bounding box center [340, 189] width 14 height 4
select select "******"
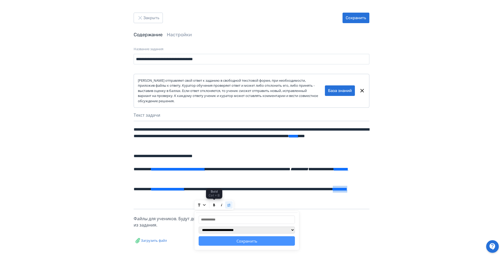
select select "******"
drag, startPoint x: 243, startPoint y: 218, endPoint x: 196, endPoint y: 215, distance: 47.2
click at [196, 215] on div "**********" at bounding box center [246, 230] width 105 height 39
paste input "**********"
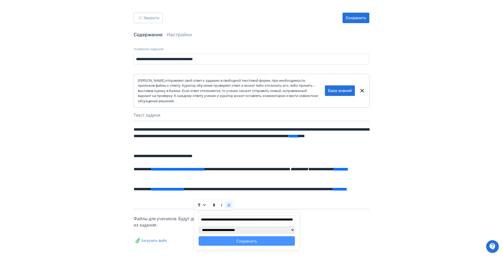
scroll to position [0, 112]
type input "**********"
click at [257, 242] on button "Сохранить" at bounding box center [247, 242] width 96 height 10
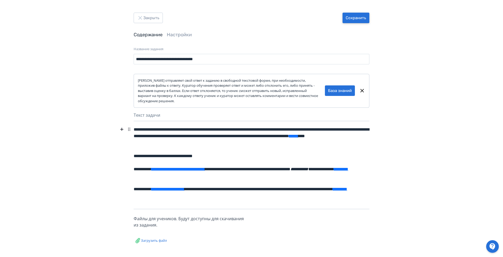
click at [361, 17] on button "Сохранить" at bounding box center [356, 18] width 27 height 11
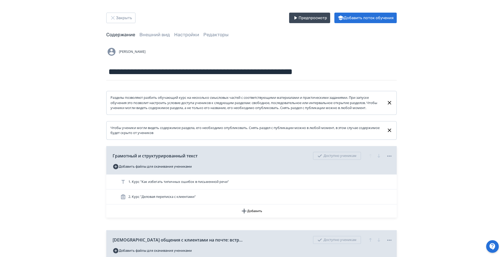
click at [498, 247] on div at bounding box center [492, 247] width 13 height 13
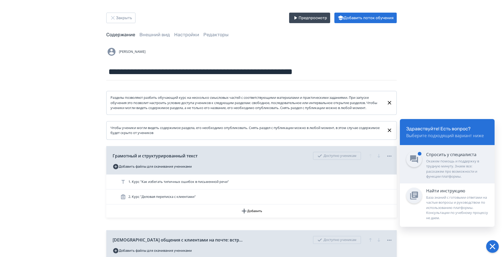
click at [431, 157] on div "Спросить у специалиста" at bounding box center [457, 155] width 62 height 6
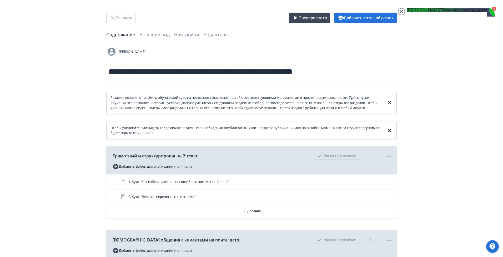
scroll to position [1725, 0]
click at [399, 11] on jdiv at bounding box center [401, 11] width 7 height 7
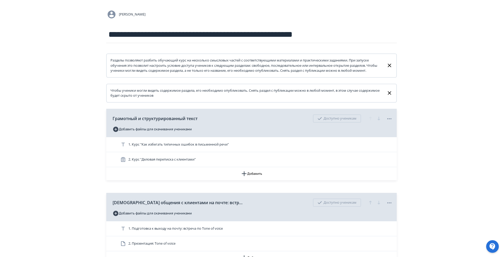
scroll to position [79, 0]
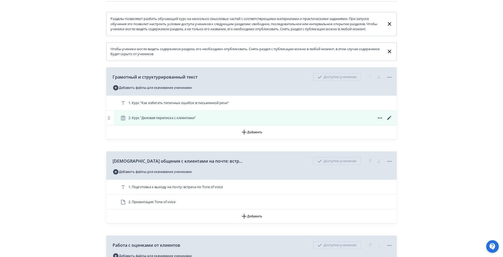
click at [388, 121] on icon at bounding box center [389, 118] width 6 height 6
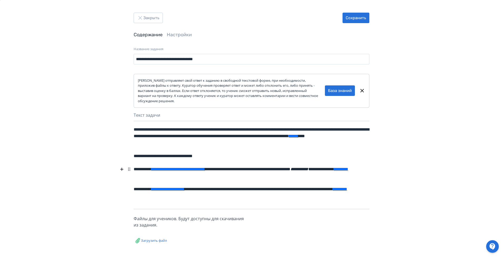
click at [215, 176] on div "**********" at bounding box center [252, 172] width 236 height 17
drag, startPoint x: 166, startPoint y: 176, endPoint x: 190, endPoint y: 178, distance: 23.8
click at [190, 178] on div "**********" at bounding box center [252, 172] width 236 height 17
copy div "**********"
select select "******"
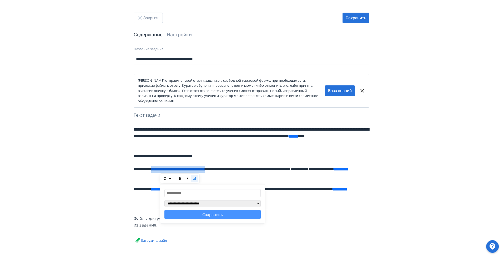
select select "******"
drag, startPoint x: 238, startPoint y: 170, endPoint x: 157, endPoint y: 169, distance: 80.8
click at [157, 169] on link "**********" at bounding box center [178, 169] width 54 height 4
select select "******"
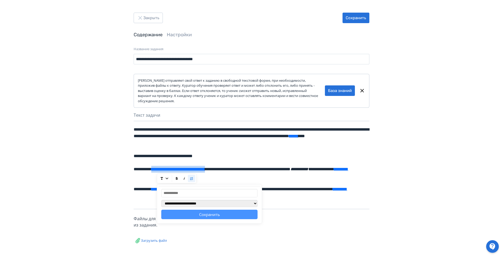
select select "******"
copy link "**********"
select select "******"
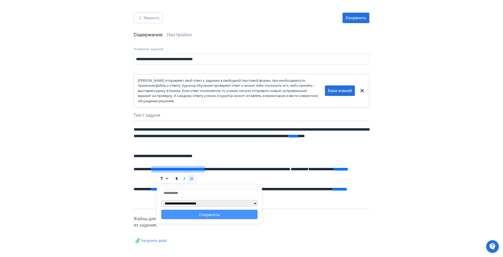
select select "******"
click at [273, 171] on div "**********" at bounding box center [252, 172] width 236 height 17
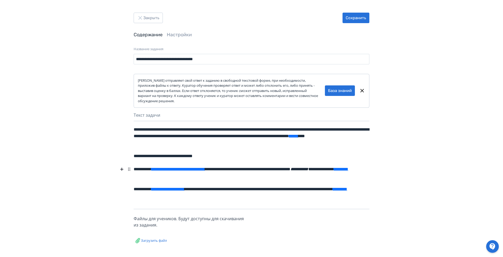
click at [260, 176] on div "**********" at bounding box center [252, 172] width 236 height 17
drag, startPoint x: 218, startPoint y: 176, endPoint x: 162, endPoint y: 177, distance: 56.6
click at [162, 177] on div "**********" at bounding box center [252, 172] width 236 height 17
click at [281, 211] on form "**********" at bounding box center [252, 147] width 236 height 200
click at [363, 17] on button "Сохранить" at bounding box center [356, 18] width 27 height 11
